Goal: Information Seeking & Learning: Learn about a topic

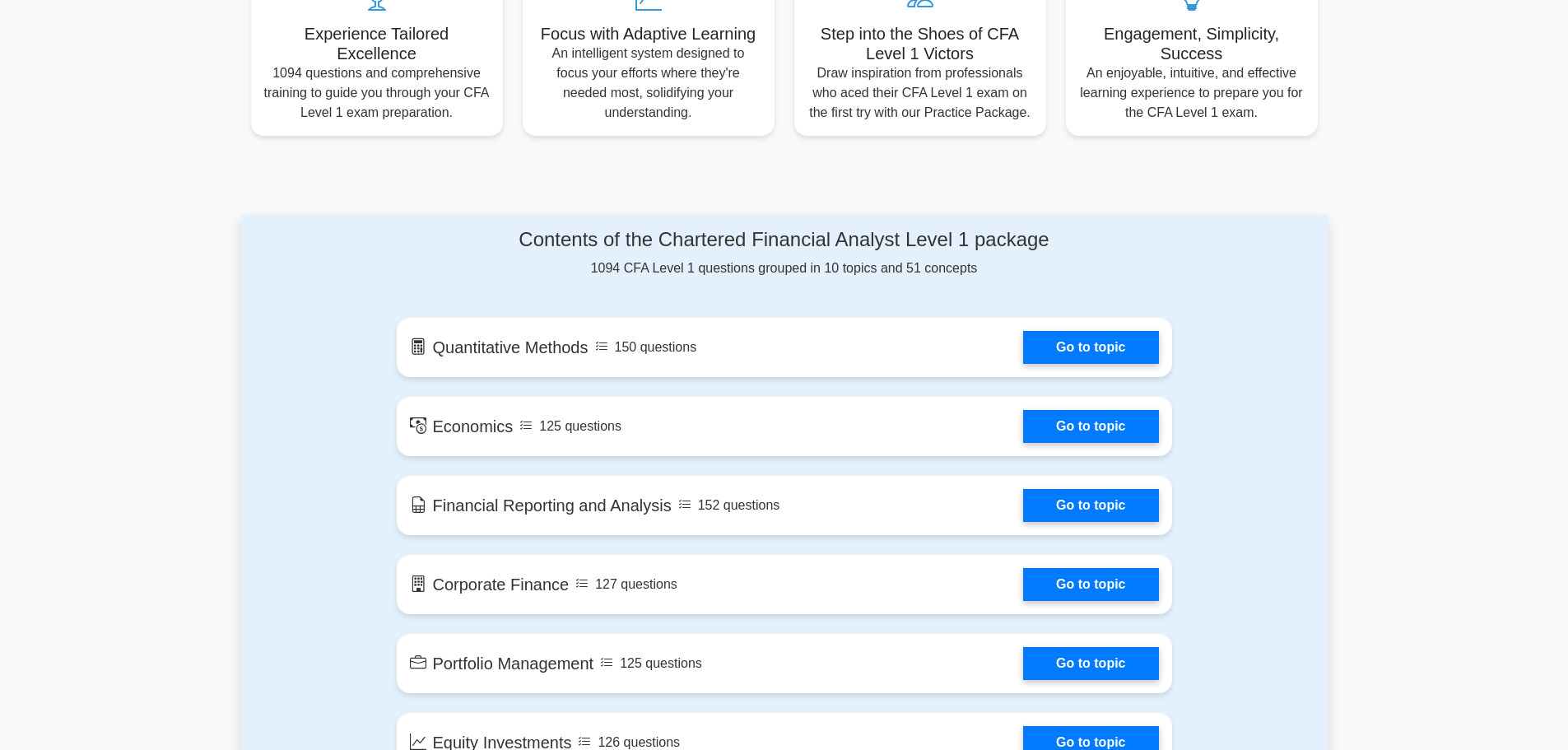
scroll to position [658, 0]
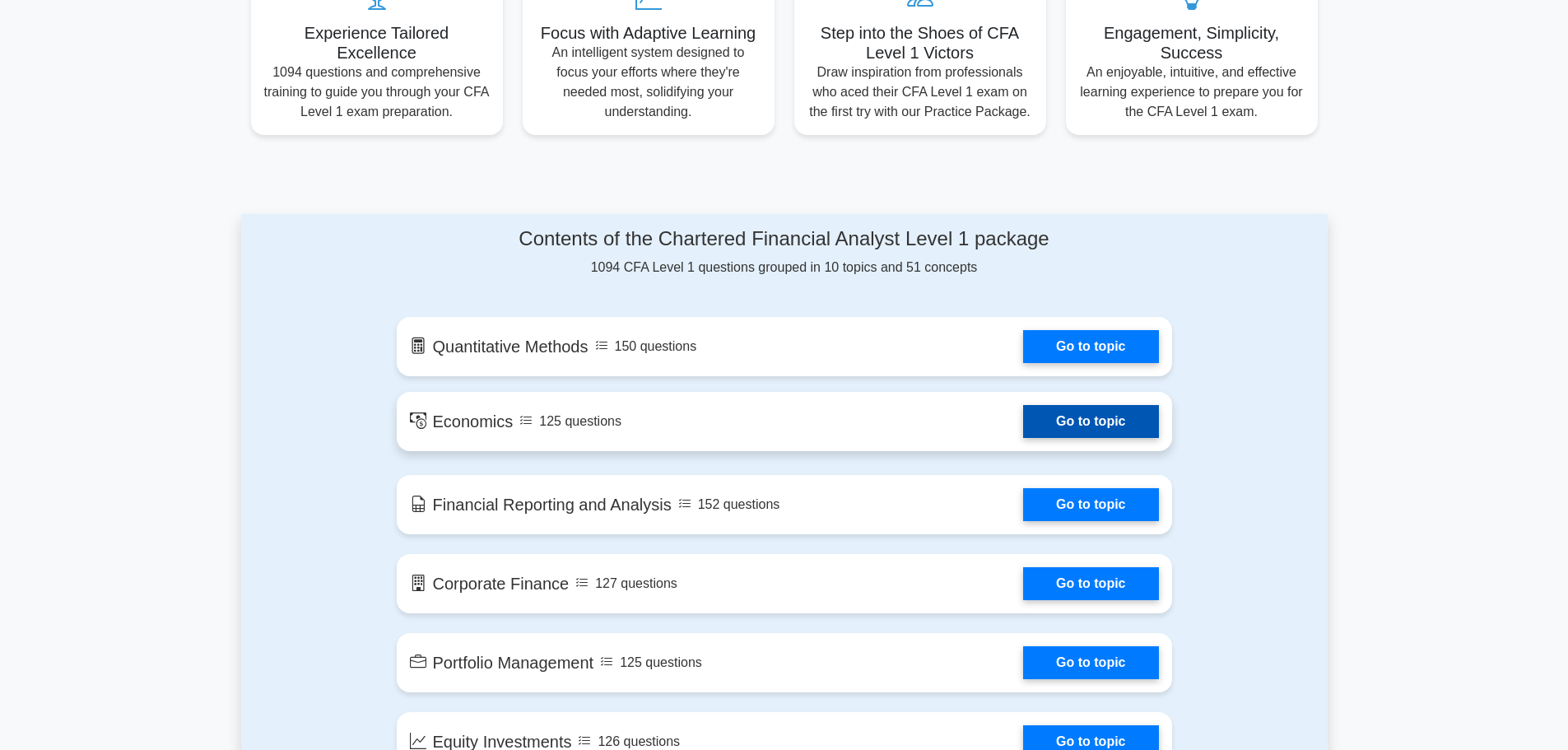
click at [1052, 427] on link "Go to topic" at bounding box center [1090, 421] width 135 height 33
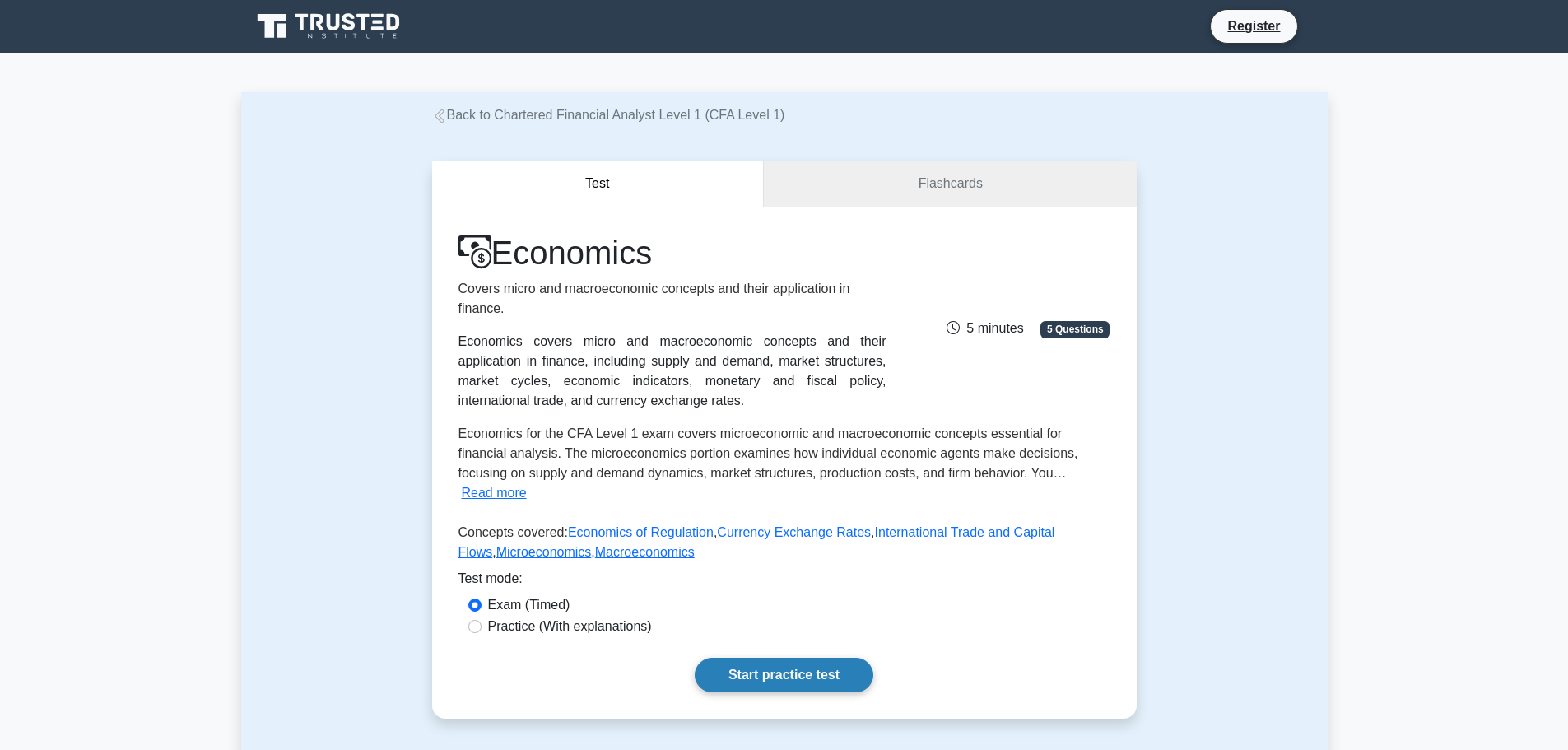
click at [793, 657] on link "Start practice test" at bounding box center [784, 675] width 179 height 34
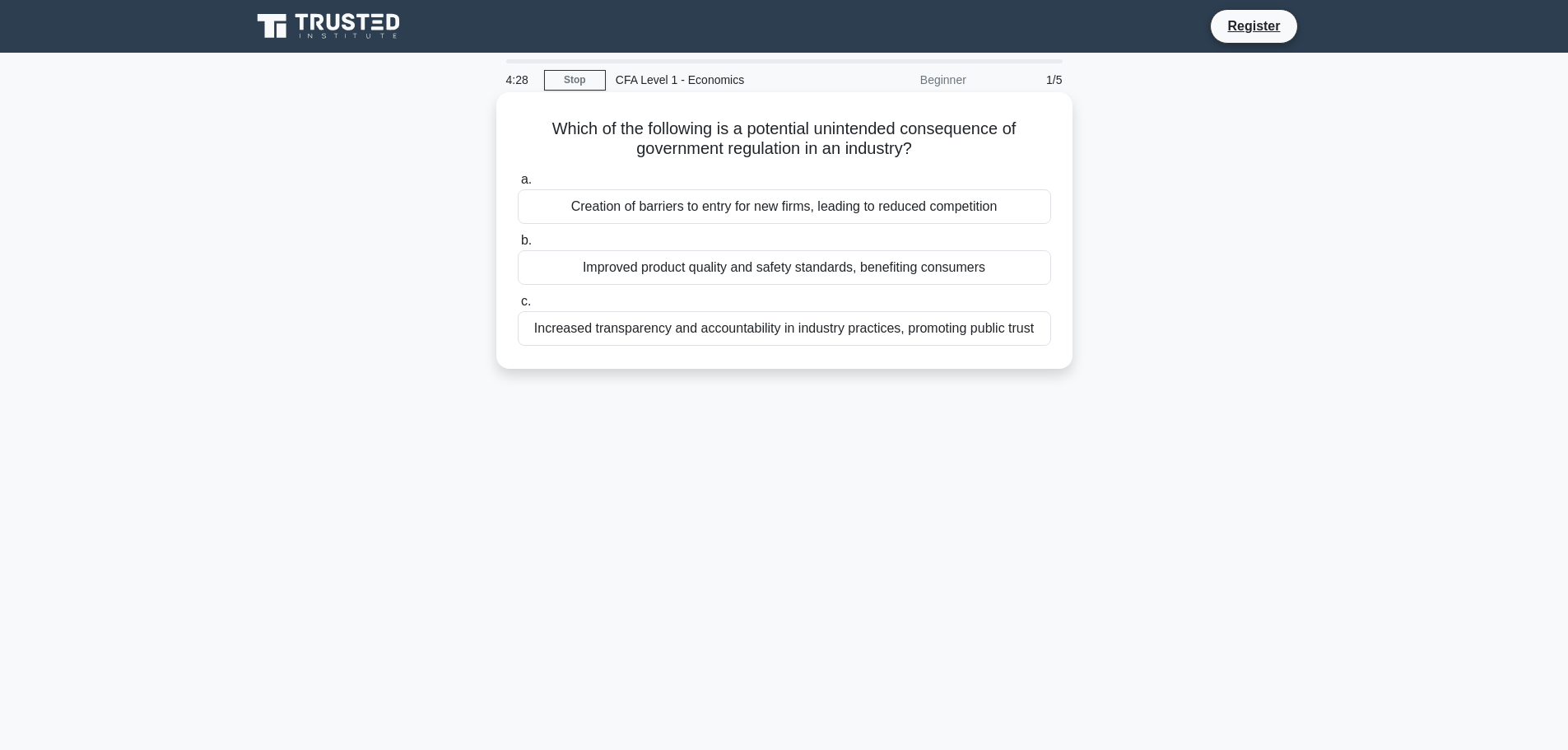
click at [868, 330] on div "Increased transparency and accountability in industry practices, promoting publ…" at bounding box center [785, 328] width 533 height 34
click at [518, 307] on input "c. Increased transparency and accountability in industry practices, promoting p…" at bounding box center [518, 302] width 0 height 11
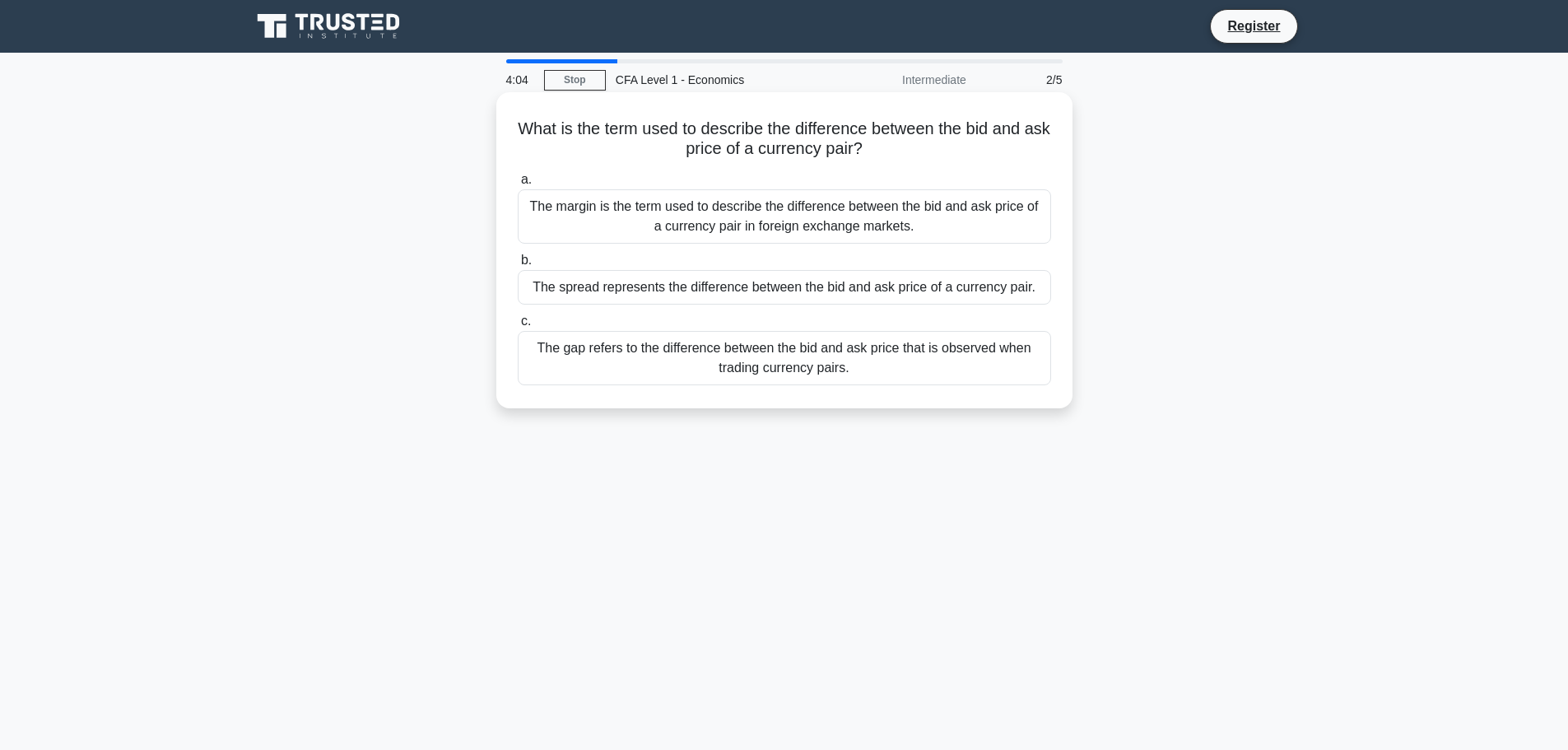
click at [973, 289] on div "The spread represents the difference between the bid and ask price of a currenc…" at bounding box center [785, 287] width 533 height 34
click at [518, 266] on input "b. The spread represents the difference between the bid and ask price of a curr…" at bounding box center [518, 260] width 0 height 11
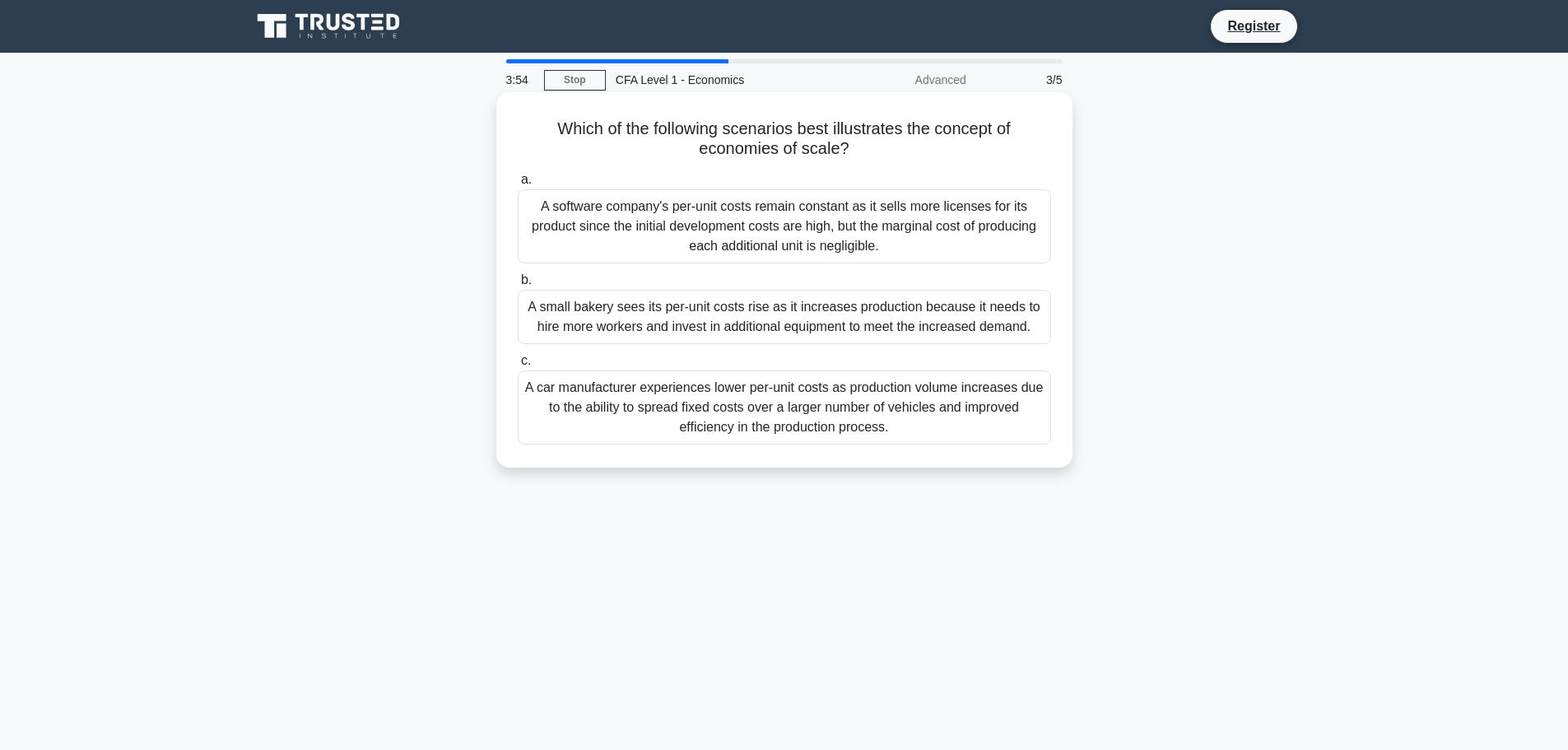
click at [751, 251] on div "A software company's per-unit costs remain constant as it sells more licenses f…" at bounding box center [785, 226] width 533 height 74
click at [518, 185] on input "a. A software company's per-unit costs remain constant as it sells more license…" at bounding box center [518, 180] width 0 height 11
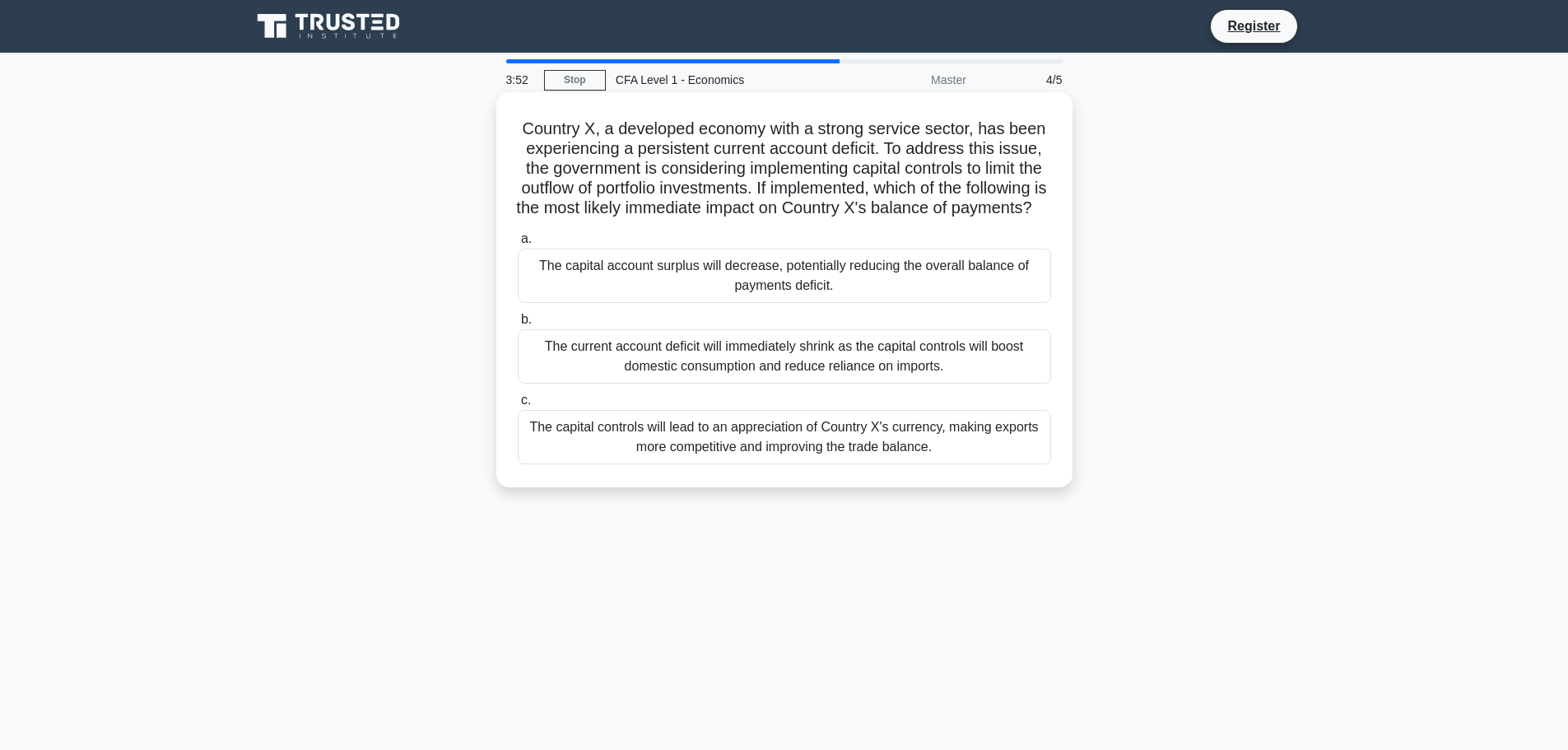
click at [809, 300] on div "The capital account surplus will decrease, potentially reducing the overall bal…" at bounding box center [785, 276] width 533 height 54
click at [518, 244] on input "a. The capital account surplus will decrease, potentially reducing the overall …" at bounding box center [518, 239] width 0 height 11
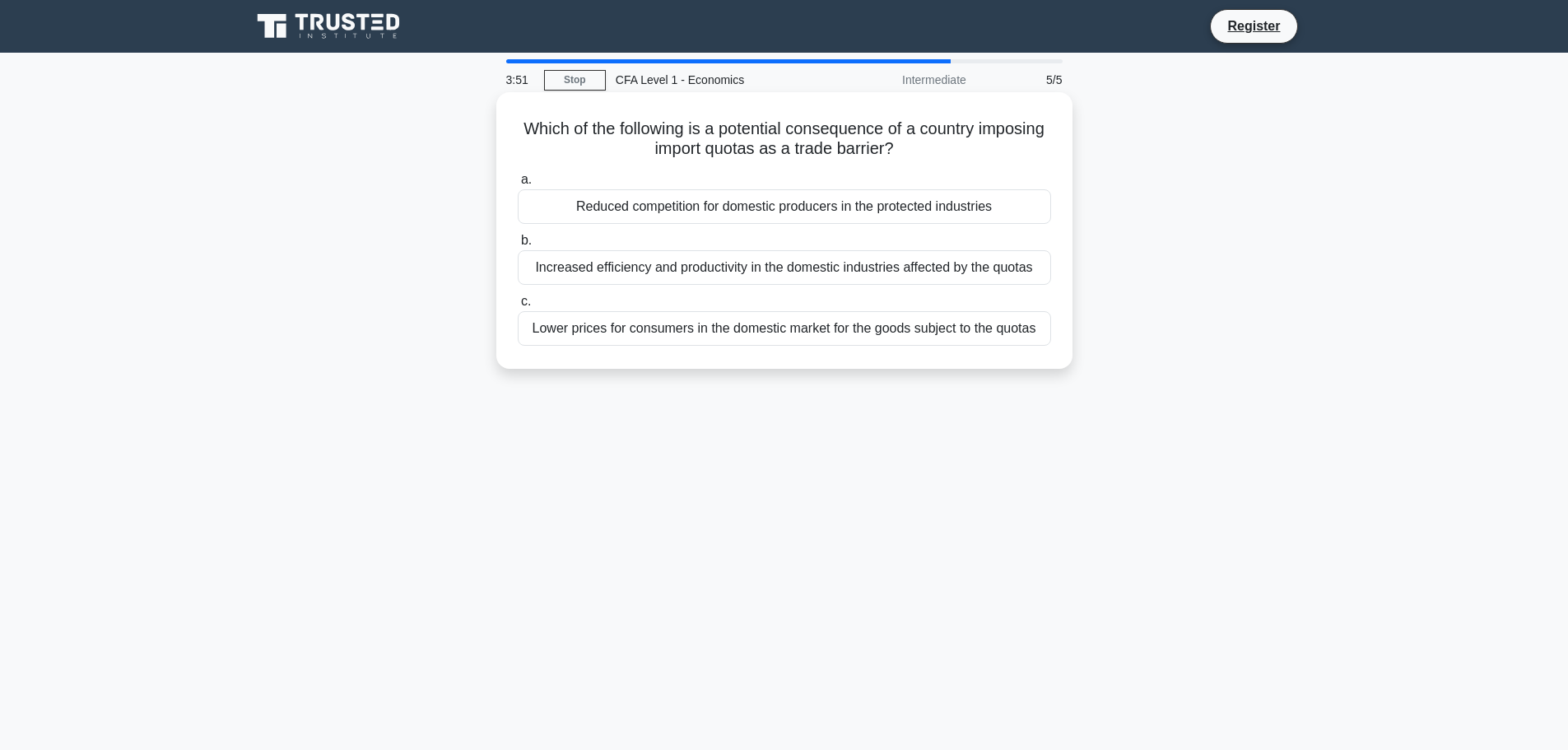
click at [809, 321] on div "Lower prices for consumers in the domestic market for the goods subject to the …" at bounding box center [785, 328] width 533 height 34
click at [518, 307] on input "c. Lower prices for consumers in the domestic market for the goods subject to t…" at bounding box center [518, 302] width 0 height 11
